Goal: Check status: Check status

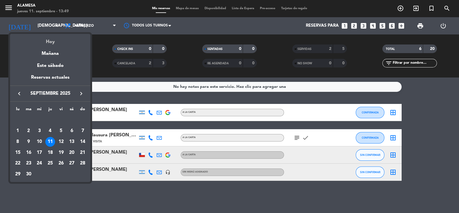
click at [45, 42] on div "Hoy" at bounding box center [50, 40] width 80 height 12
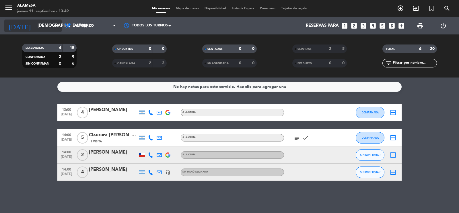
click at [37, 26] on input "[DEMOGRAPHIC_DATA] [DATE]" at bounding box center [62, 25] width 55 height 11
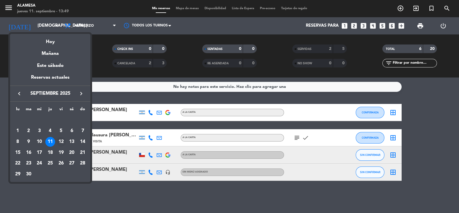
click at [63, 142] on div "12" at bounding box center [61, 142] width 10 height 10
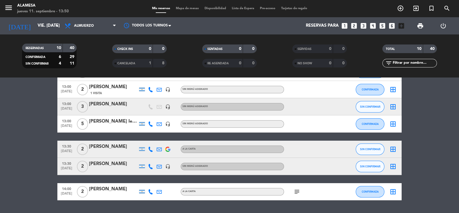
scroll to position [116, 0]
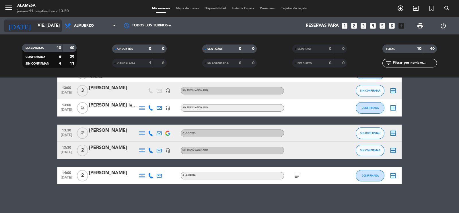
click at [35, 22] on input "vie. [DATE]" at bounding box center [62, 25] width 55 height 11
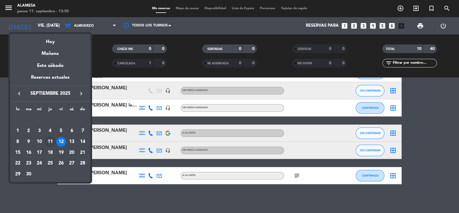
click at [52, 144] on div "11" at bounding box center [50, 142] width 10 height 10
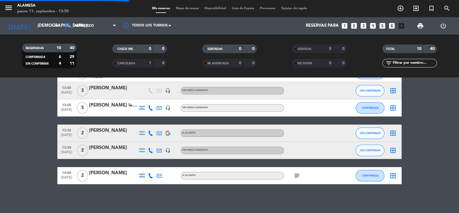
scroll to position [0, 0]
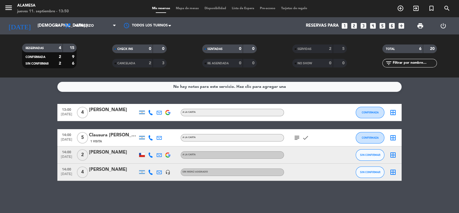
click at [42, 18] on div "[DATE] [DEMOGRAPHIC_DATA] [DATE] arrow_drop_down" at bounding box center [32, 25] width 57 height 17
click at [40, 22] on input "[DEMOGRAPHIC_DATA] [DATE]" at bounding box center [62, 25] width 55 height 11
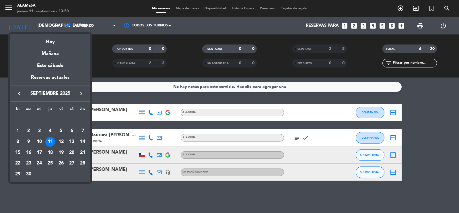
click at [63, 142] on div "12" at bounding box center [61, 142] width 10 height 10
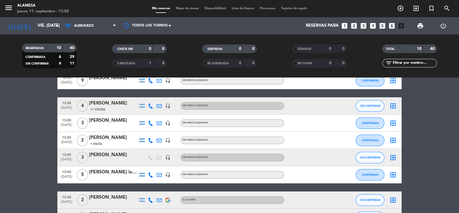
scroll to position [116, 0]
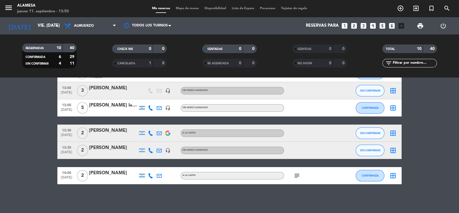
click at [114, 152] on div at bounding box center [113, 154] width 49 height 5
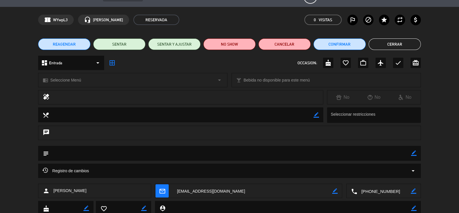
scroll to position [33, 0]
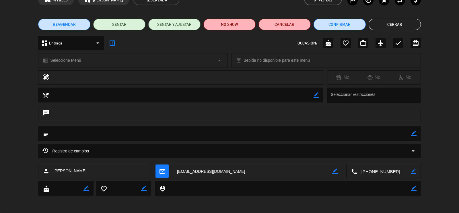
click at [397, 26] on button "Cerrar" at bounding box center [395, 24] width 52 height 11
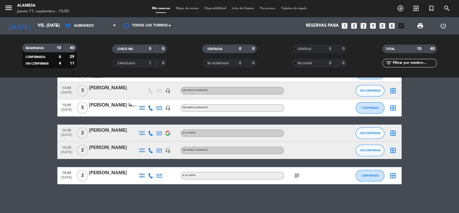
click at [116, 88] on div "[PERSON_NAME]" at bounding box center [113, 87] width 49 height 7
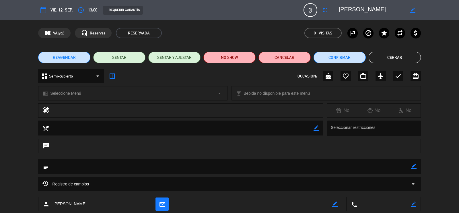
click at [389, 56] on button "Cerrar" at bounding box center [395, 57] width 52 height 11
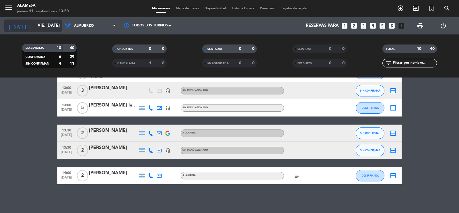
click at [44, 21] on input "vie. [DATE]" at bounding box center [62, 25] width 55 height 11
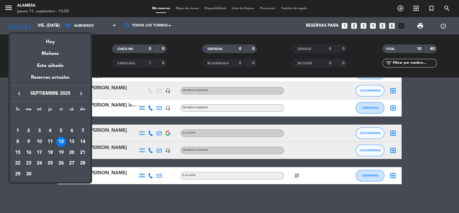
click at [72, 137] on div "13" at bounding box center [72, 142] width 10 height 10
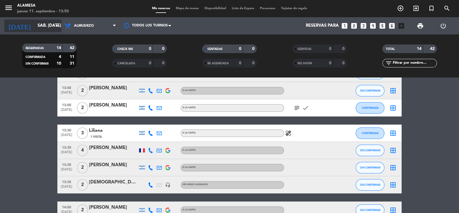
click at [35, 25] on input "sáb. [DATE]" at bounding box center [62, 25] width 55 height 11
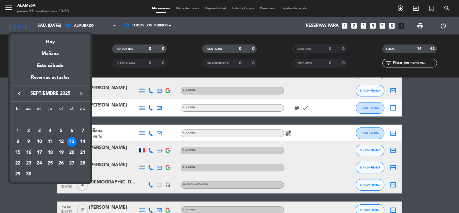
click at [83, 138] on div "14" at bounding box center [83, 142] width 10 height 10
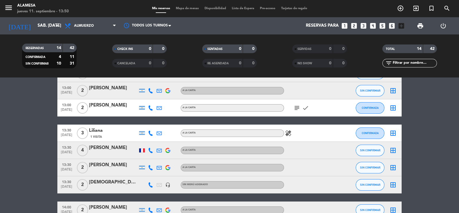
type input "dom. [DATE]"
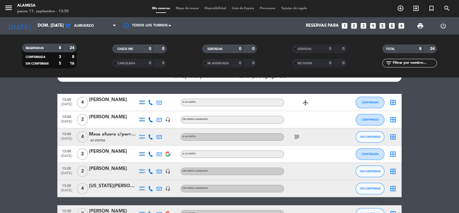
scroll to position [0, 0]
